Goal: Task Accomplishment & Management: Manage account settings

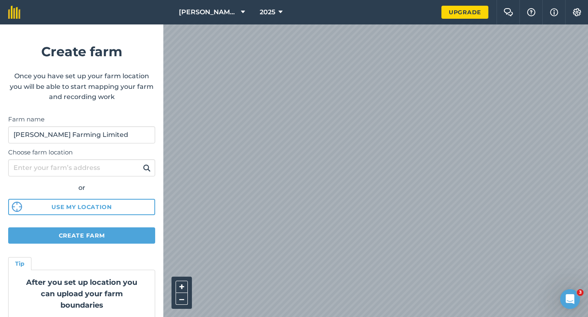
click at [144, 223] on form "Create farm Once you have set up your farm location you will be able to start m…" at bounding box center [81, 170] width 163 height 293
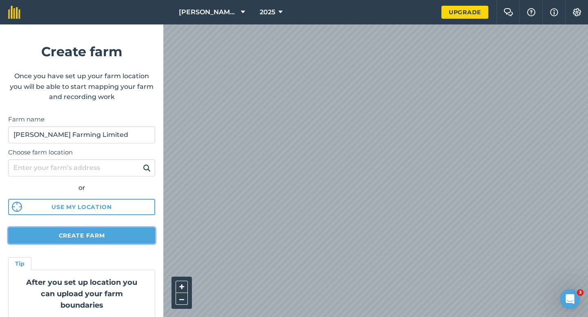
click at [144, 228] on button "Create farm" at bounding box center [81, 236] width 147 height 16
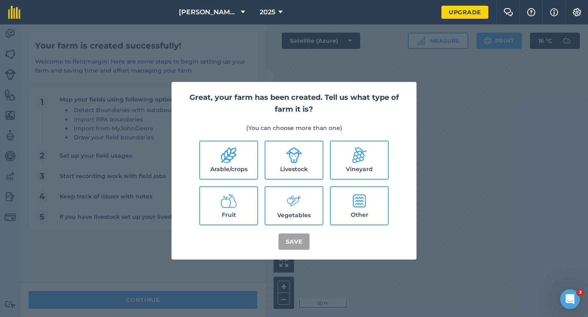
click at [229, 149] on icon at bounding box center [229, 156] width 16 height 16
checkbox input "true"
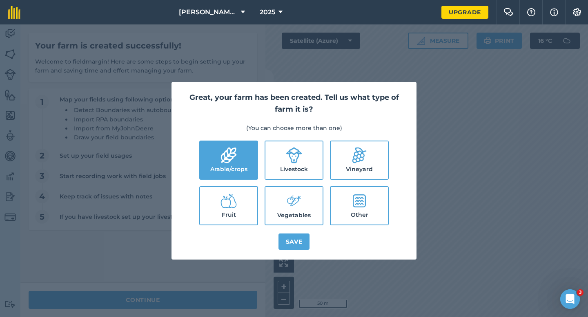
click at [279, 160] on label "Livestock" at bounding box center [293, 161] width 57 height 38
checkbox input "true"
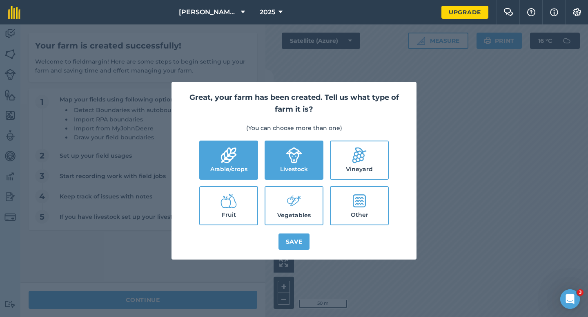
click at [282, 196] on label "Vegetables" at bounding box center [293, 206] width 57 height 38
checkbox input "true"
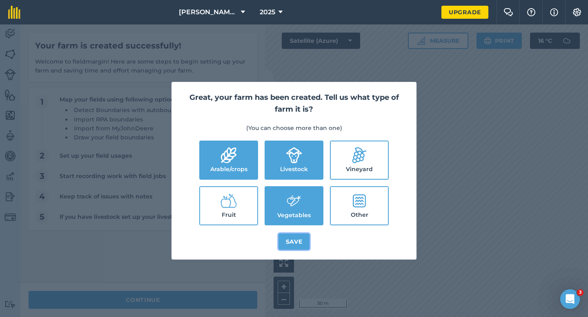
click at [292, 244] on button "Save" at bounding box center [293, 242] width 31 height 16
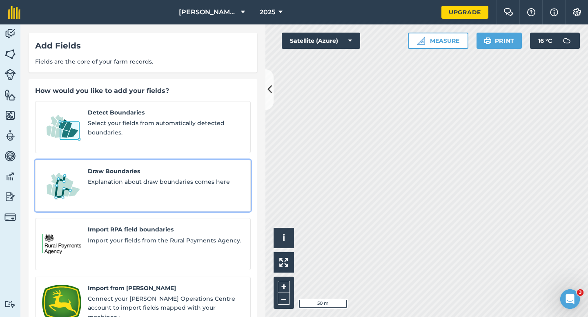
click at [123, 177] on span "Explanation about draw boundaries comes here" at bounding box center [166, 181] width 156 height 9
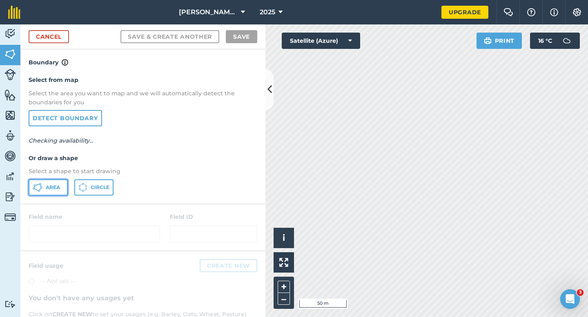
click at [62, 193] on button "Area" at bounding box center [48, 188] width 39 height 16
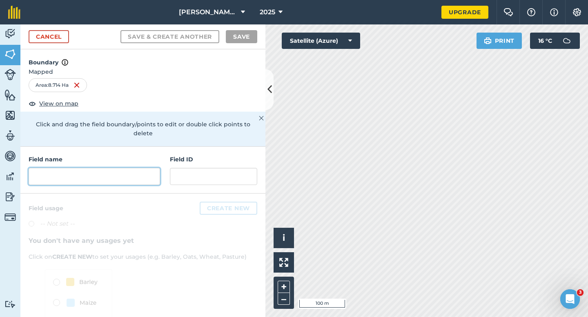
click at [154, 171] on input "text" at bounding box center [94, 176] width 131 height 17
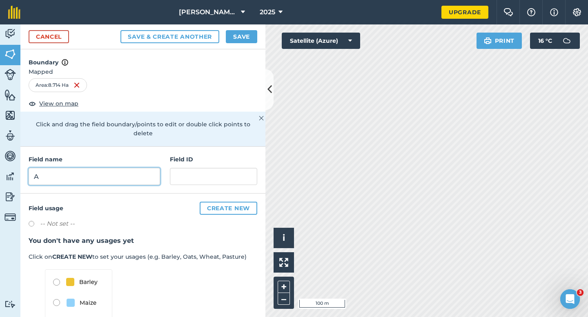
type input "A"
click at [240, 41] on button "Save" at bounding box center [241, 36] width 31 height 13
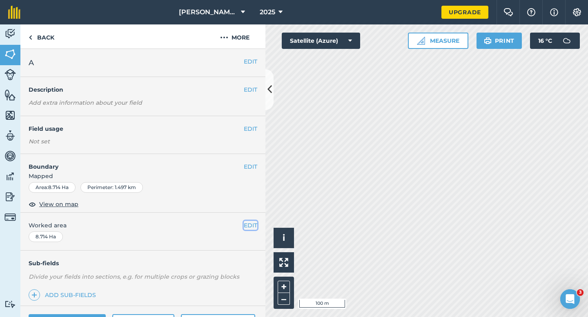
click at [252, 229] on button "EDIT" at bounding box center [250, 225] width 13 height 9
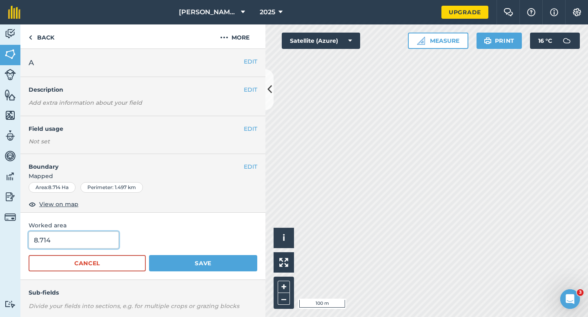
click at [108, 242] on input "8.714" at bounding box center [74, 240] width 90 height 17
type input "8.8"
click at [149, 255] on button "Save" at bounding box center [203, 263] width 108 height 16
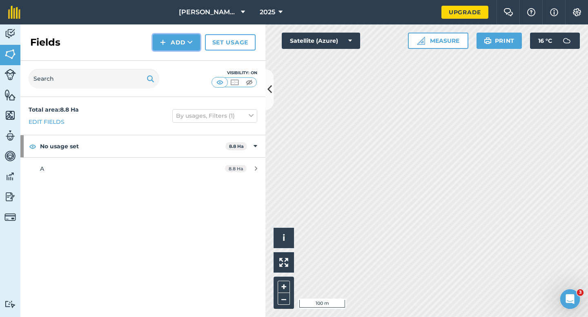
click at [161, 47] on img at bounding box center [163, 43] width 6 height 10
click at [164, 56] on link "Draw" at bounding box center [176, 61] width 45 height 18
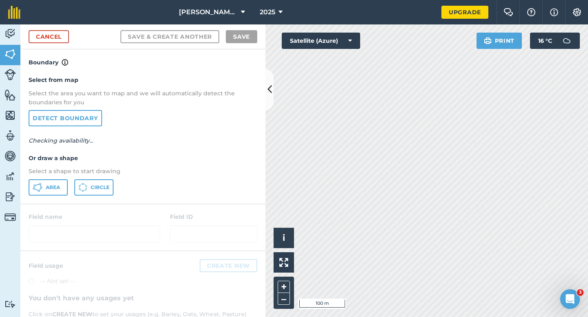
click at [57, 179] on div "Select from map Select the area you want to map and we will automatically detec…" at bounding box center [142, 135] width 245 height 136
click at [57, 181] on button "Area" at bounding box center [48, 188] width 39 height 16
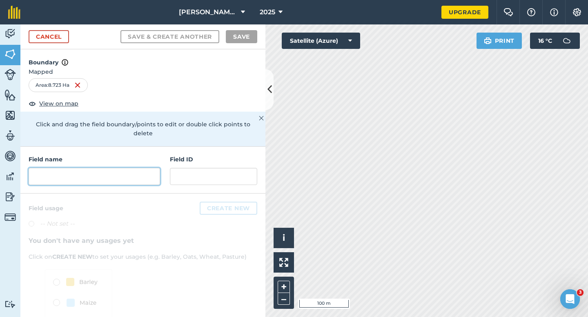
click at [149, 169] on input "text" at bounding box center [94, 176] width 131 height 17
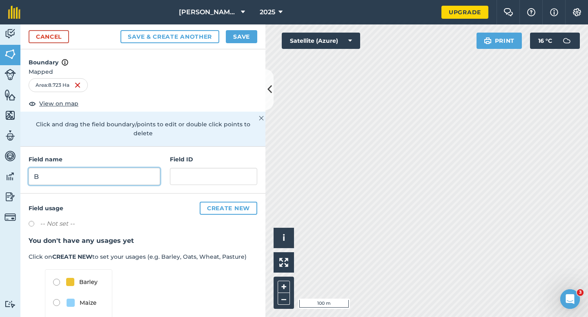
type input "B"
click at [241, 34] on button "Save" at bounding box center [241, 36] width 31 height 13
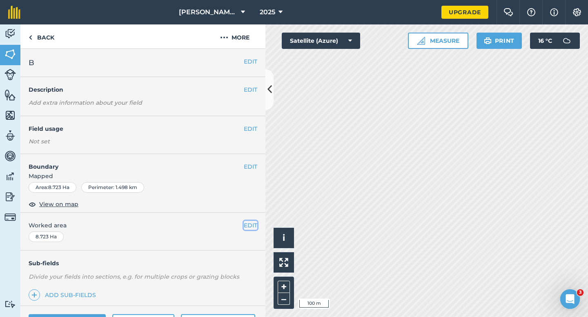
click at [256, 228] on button "EDIT" at bounding box center [250, 225] width 13 height 9
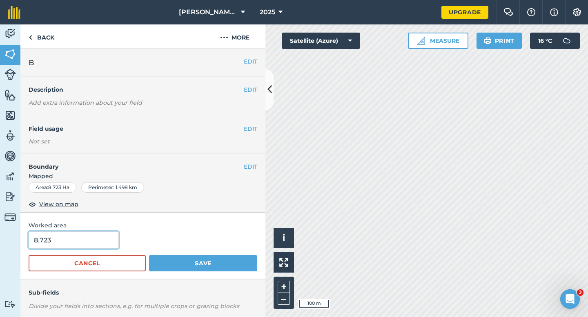
click at [89, 248] on input "8.723" at bounding box center [74, 240] width 90 height 17
type input "8.8"
click at [149, 255] on button "Save" at bounding box center [203, 263] width 108 height 16
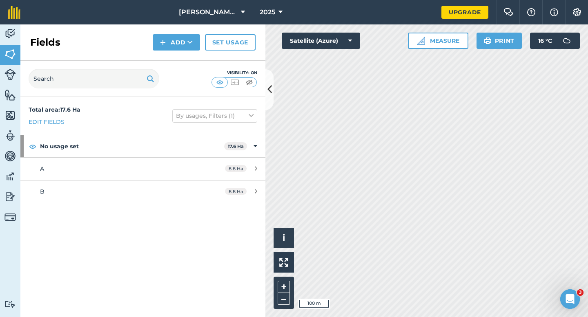
click at [161, 33] on div "Fields Add Set usage" at bounding box center [142, 42] width 245 height 36
click at [161, 39] on img at bounding box center [163, 43] width 6 height 10
click at [161, 57] on link "Draw" at bounding box center [176, 61] width 45 height 18
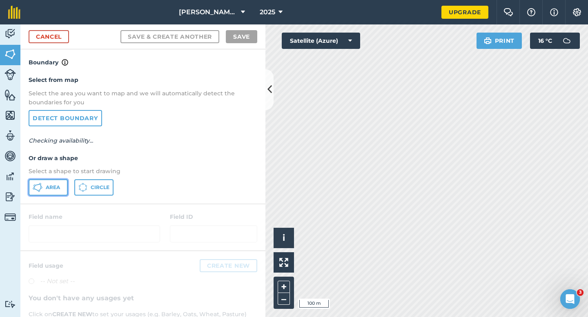
click at [50, 193] on button "Area" at bounding box center [48, 188] width 39 height 16
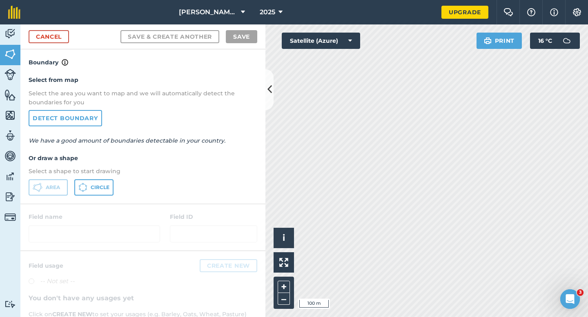
click at [217, 96] on div "Activity Fields Livestock Features Maps Team Vehicles Data Reporting Billing Tu…" at bounding box center [294, 170] width 588 height 293
click at [581, 13] on button "Settings" at bounding box center [576, 12] width 23 height 24
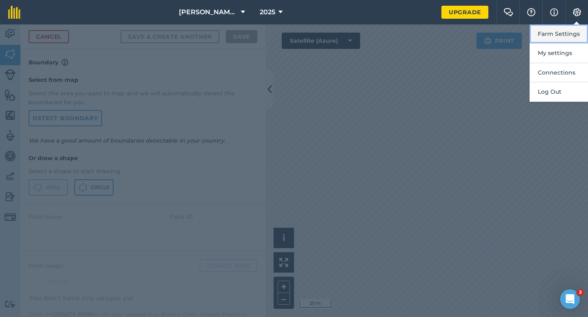
click at [567, 40] on button "Farm Settings" at bounding box center [558, 33] width 58 height 19
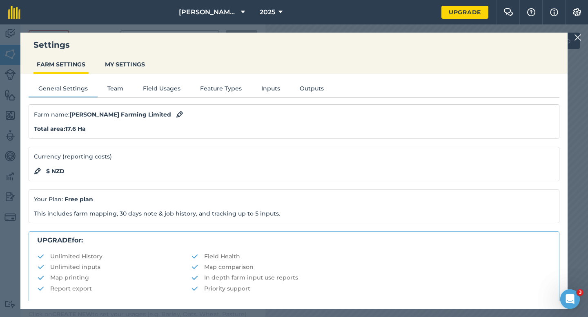
scroll to position [157, 0]
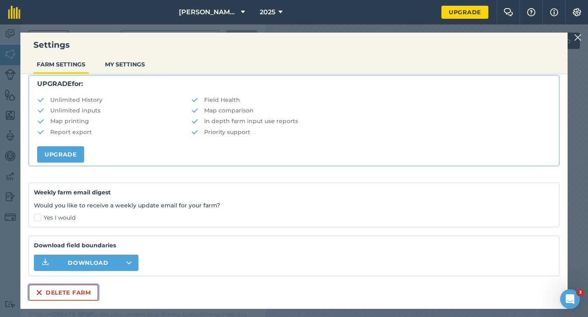
click at [83, 295] on button "Delete farm" at bounding box center [64, 293] width 70 height 16
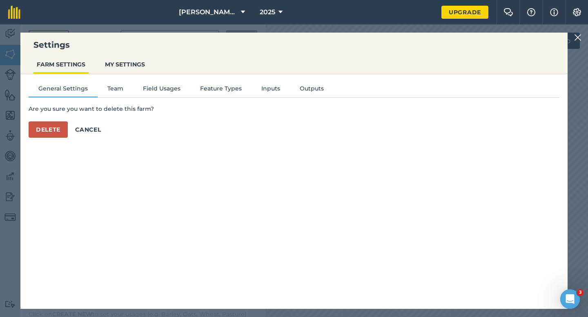
scroll to position [0, 0]
click at [46, 138] on div "General Settings Team Field Usages Feature Types Inputs Outputs Are you sure yo…" at bounding box center [293, 187] width 547 height 227
click at [46, 127] on button "Delete" at bounding box center [48, 130] width 39 height 16
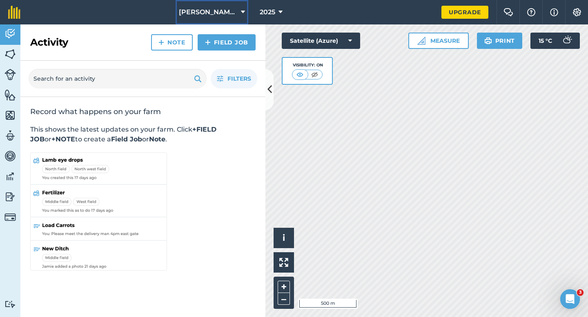
click at [208, 17] on span "[PERSON_NAME] & Sons" at bounding box center [208, 12] width 59 height 10
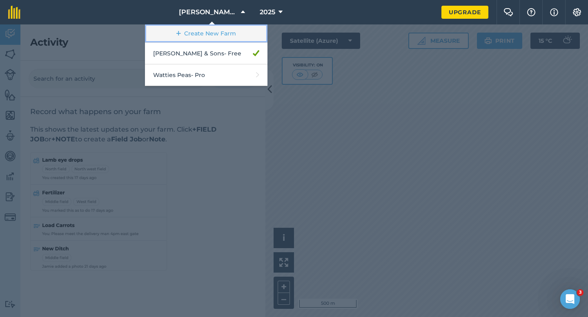
click at [180, 36] on link "Create New Farm" at bounding box center [206, 33] width 122 height 18
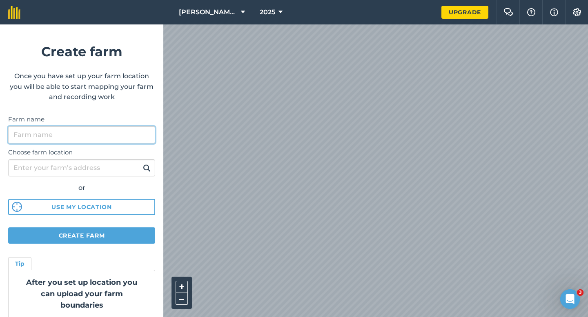
click at [112, 134] on input "Farm name" at bounding box center [81, 134] width 147 height 17
type input "[PERSON_NAME] Farming"
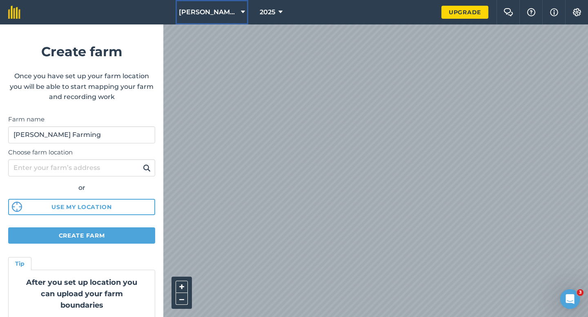
click at [213, 14] on span "[PERSON_NAME] & Sons" at bounding box center [208, 12] width 59 height 10
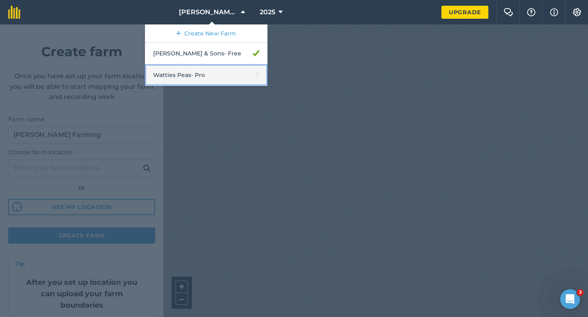
click at [213, 67] on link "Watties Peas - Pro" at bounding box center [206, 75] width 122 height 22
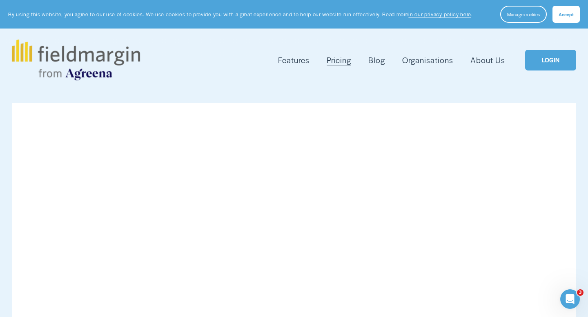
click at [546, 67] on link "LOGIN" at bounding box center [550, 60] width 51 height 21
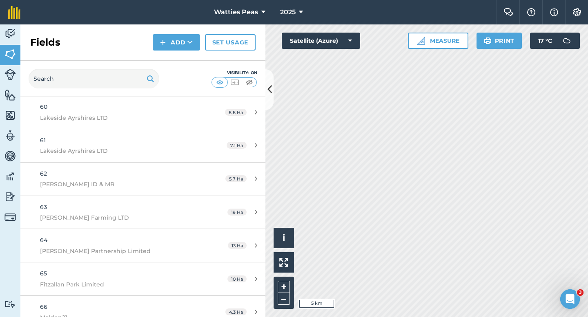
scroll to position [2243, 0]
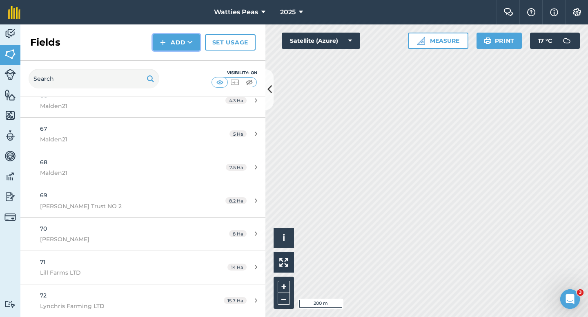
click at [182, 37] on button "Add" at bounding box center [176, 42] width 47 height 16
click at [182, 54] on link "Draw" at bounding box center [176, 61] width 45 height 18
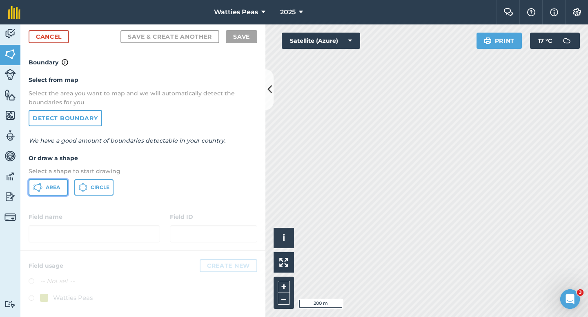
click at [60, 186] on span "Area" at bounding box center [53, 187] width 14 height 7
click at [452, 160] on div "Click to start drawing i © 2025 TomTom, Microsoft 50 m + – Satellite (Azure) Pr…" at bounding box center [426, 170] width 322 height 293
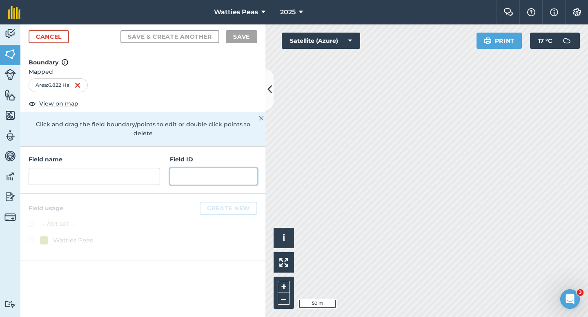
click at [228, 170] on input "text" at bounding box center [213, 176] width 87 height 17
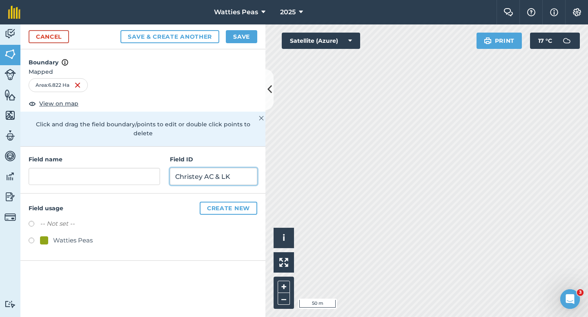
type input "Christey AC & LK"
drag, startPoint x: 179, startPoint y: 218, endPoint x: 155, endPoint y: 222, distance: 23.5
click at [176, 219] on div "-- Not set --" at bounding box center [143, 225] width 228 height 12
click at [70, 236] on div "Watties Peas" at bounding box center [73, 241] width 40 height 10
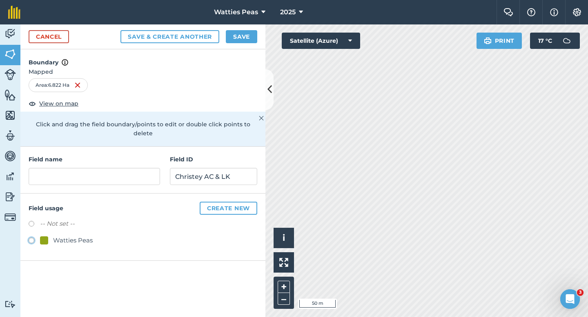
radio input "true"
click at [119, 179] on div "Field name Field ID Christey AC & LK" at bounding box center [142, 170] width 245 height 47
click at [122, 173] on input "text" at bounding box center [94, 176] width 131 height 17
type input "4"
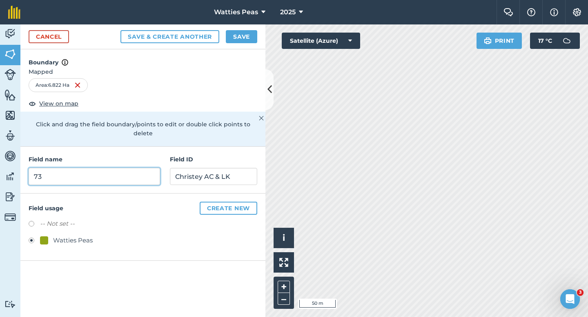
type input "73"
click at [234, 36] on button "Save" at bounding box center [241, 36] width 31 height 13
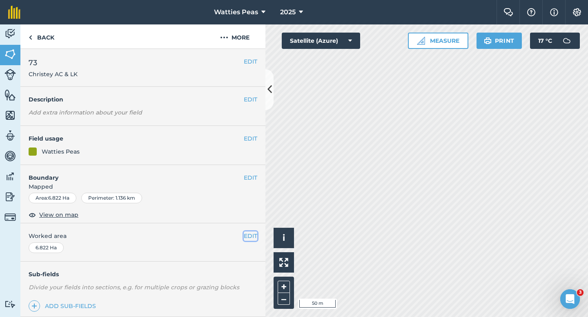
click at [253, 233] on button "EDIT" at bounding box center [250, 236] width 13 height 9
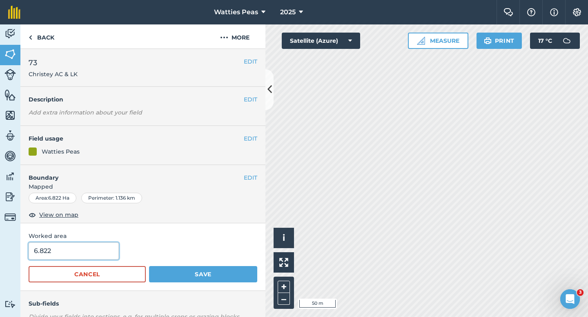
click at [66, 256] on input "6.822" at bounding box center [74, 251] width 90 height 17
type input "6.8"
click at [149, 266] on button "Save" at bounding box center [203, 274] width 108 height 16
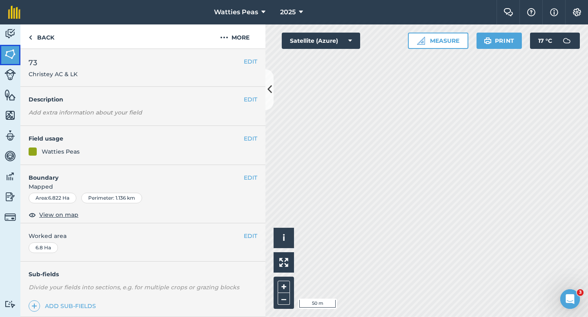
click at [7, 55] on img at bounding box center [9, 54] width 11 height 12
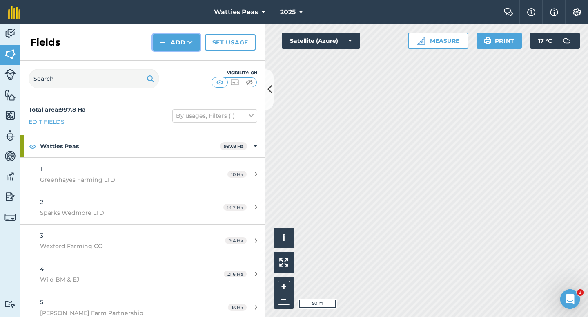
click at [157, 38] on button "Add" at bounding box center [176, 42] width 47 height 16
click at [174, 72] on link "Import" at bounding box center [176, 79] width 45 height 18
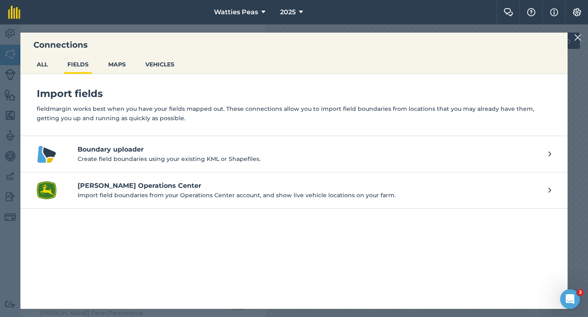
click at [575, 32] on div "Connections ALL FIELDS MAPS VEHICLES Import fields fieldmargin works best when …" at bounding box center [294, 170] width 588 height 293
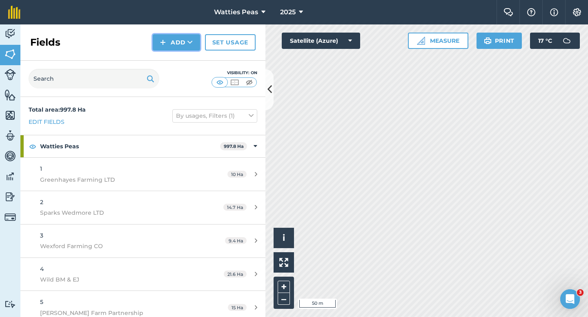
click at [170, 41] on button "Add" at bounding box center [176, 42] width 47 height 16
click at [170, 62] on link "Draw" at bounding box center [176, 61] width 45 height 18
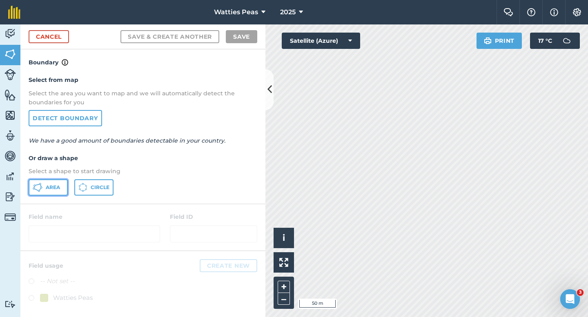
click at [51, 191] on button "Area" at bounding box center [48, 188] width 39 height 16
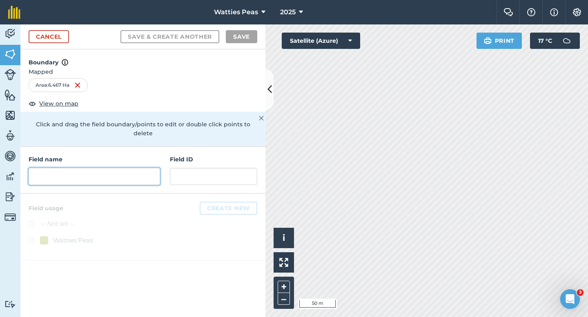
click at [38, 168] on input "text" at bounding box center [94, 176] width 131 height 17
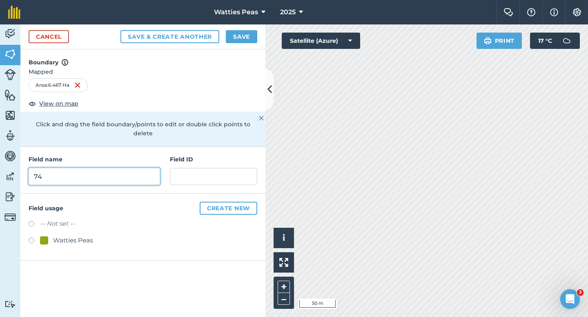
type input "74"
click at [38, 238] on label at bounding box center [34, 242] width 11 height 8
radio input "true"
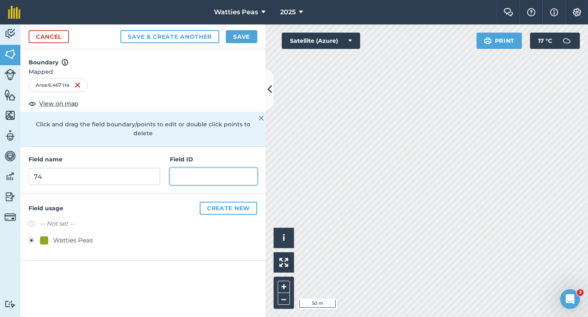
click at [170, 170] on input "text" at bounding box center [213, 176] width 87 height 17
click at [215, 168] on input "Christey AC LK" at bounding box center [213, 176] width 87 height 17
type input "Christey AC & LK"
click at [235, 30] on button "Save" at bounding box center [241, 36] width 31 height 13
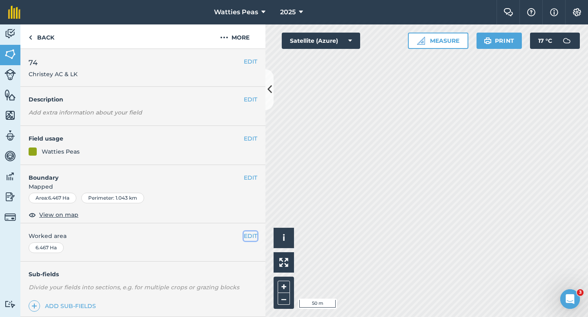
click at [251, 239] on button "EDIT" at bounding box center [250, 236] width 13 height 9
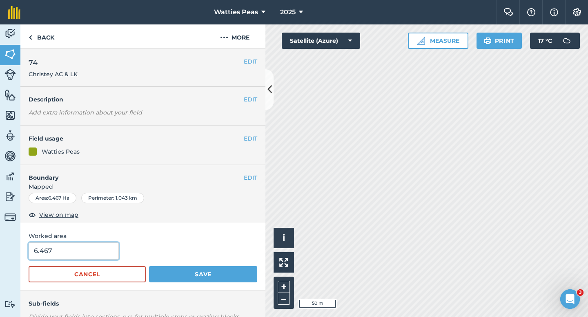
click at [80, 251] on input "6.467" at bounding box center [74, 251] width 90 height 17
type input "6.5"
click at [149, 266] on button "Save" at bounding box center [203, 274] width 108 height 16
